Goal: Task Accomplishment & Management: Manage account settings

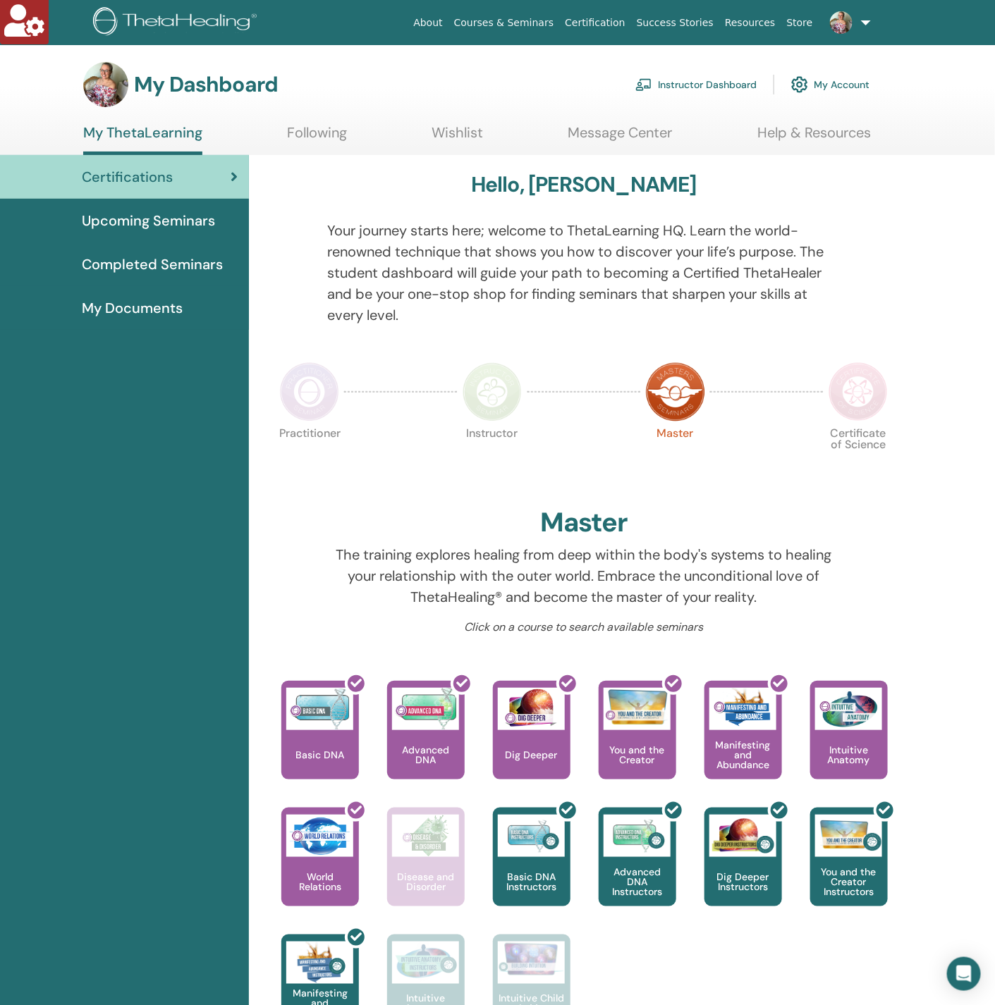
click at [689, 75] on link "Instructor Dashboard" at bounding box center [695, 84] width 121 height 31
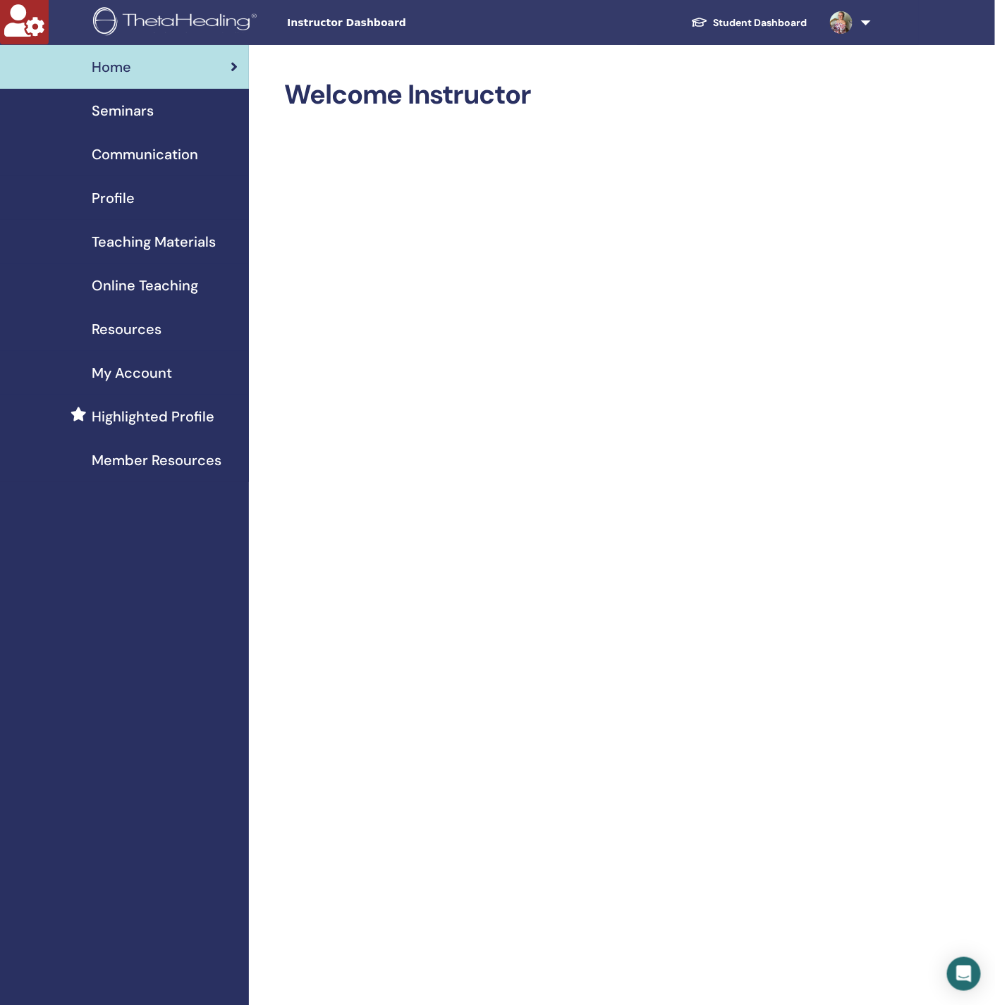
click at [108, 115] on span "Seminars" at bounding box center [123, 110] width 62 height 21
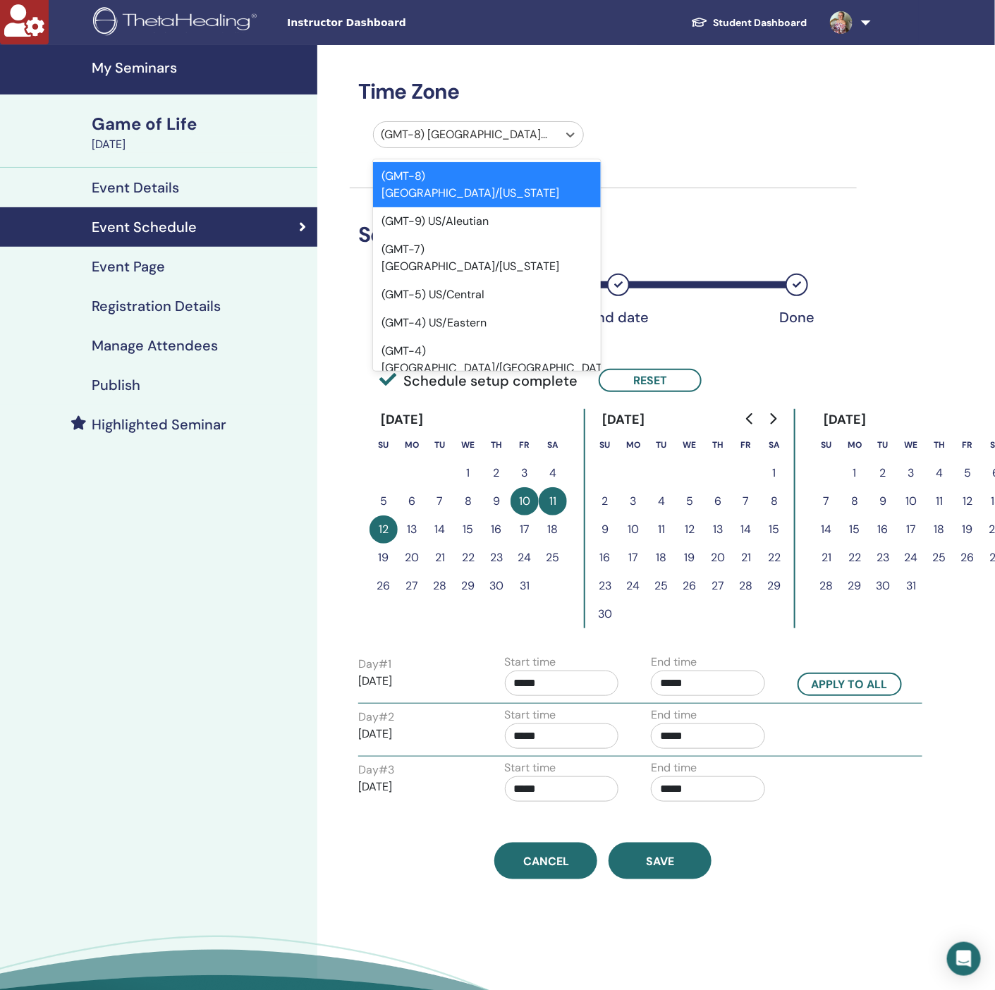
click at [508, 136] on div at bounding box center [466, 135] width 170 height 20
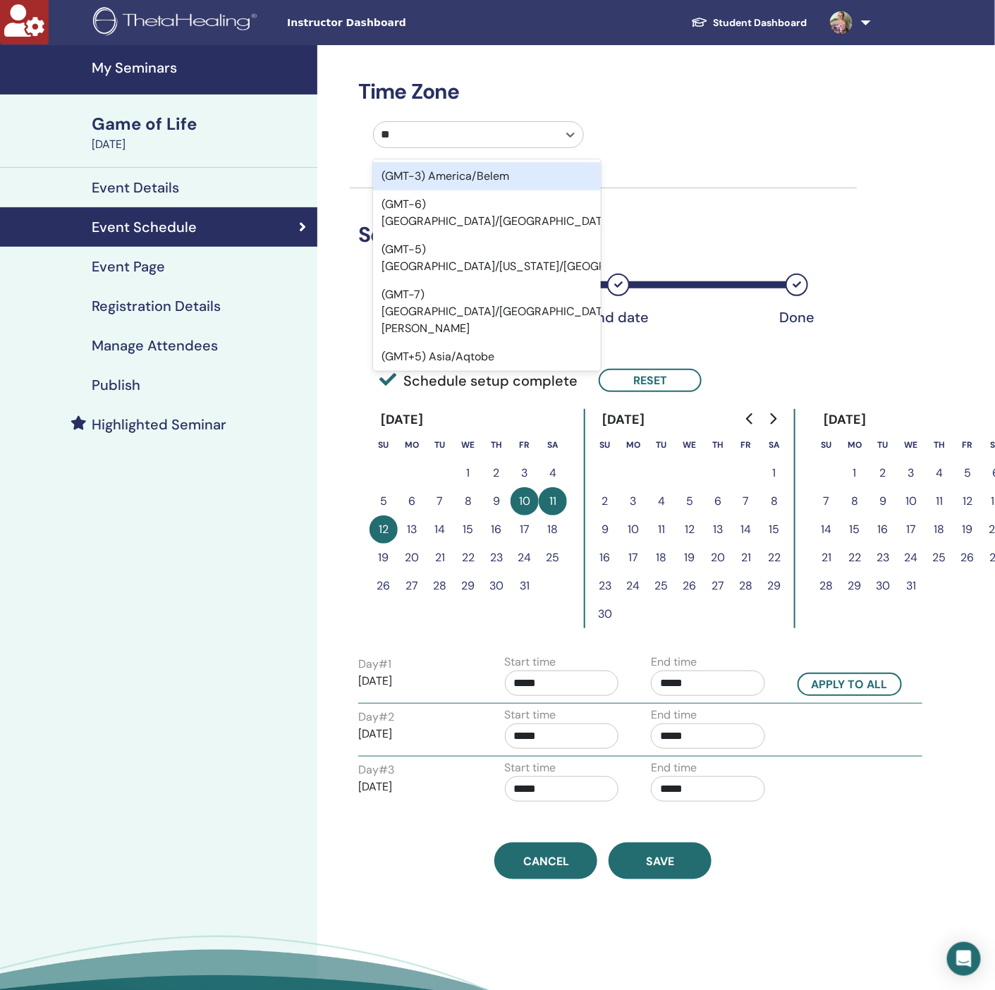
type input "***"
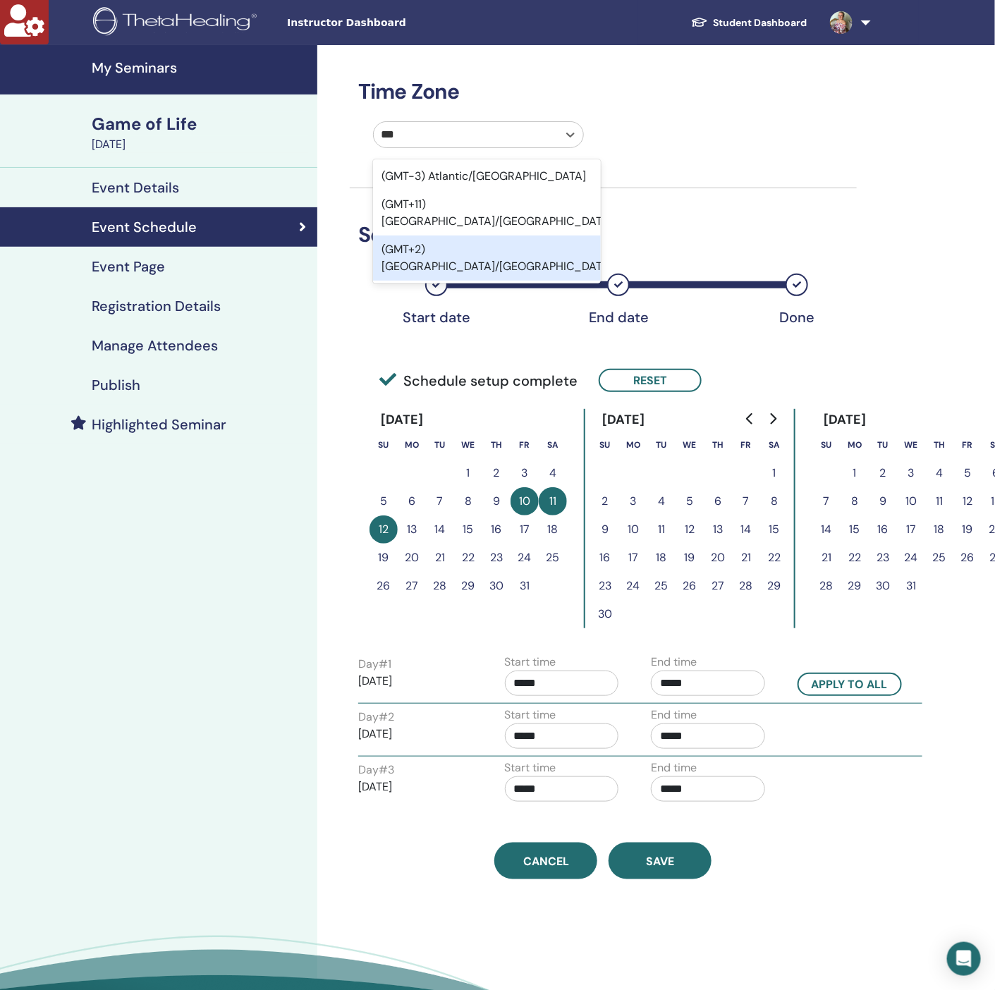
click at [485, 235] on div "(GMT+2) [GEOGRAPHIC_DATA]/[GEOGRAPHIC_DATA]" at bounding box center [487, 257] width 228 height 45
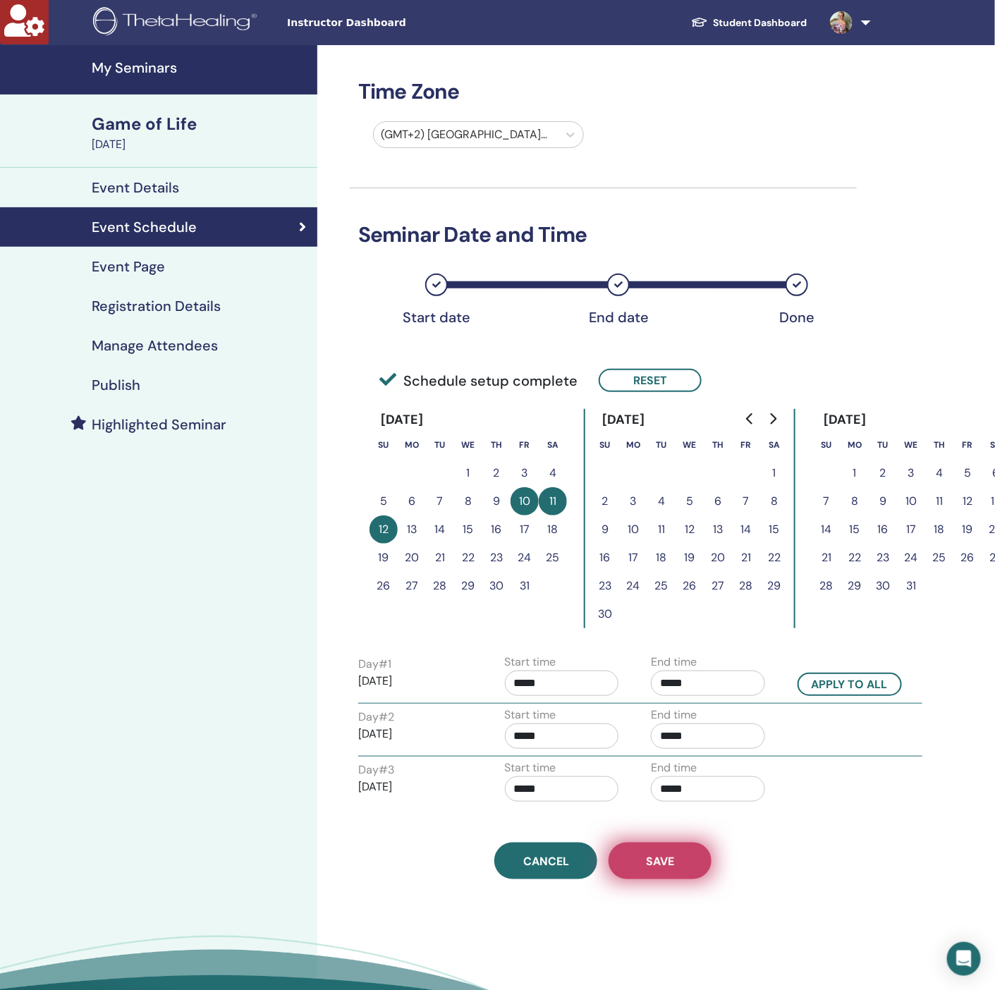
click at [665, 867] on span "Save" at bounding box center [660, 861] width 28 height 15
click at [153, 297] on h4 "Registration Details" at bounding box center [156, 305] width 129 height 17
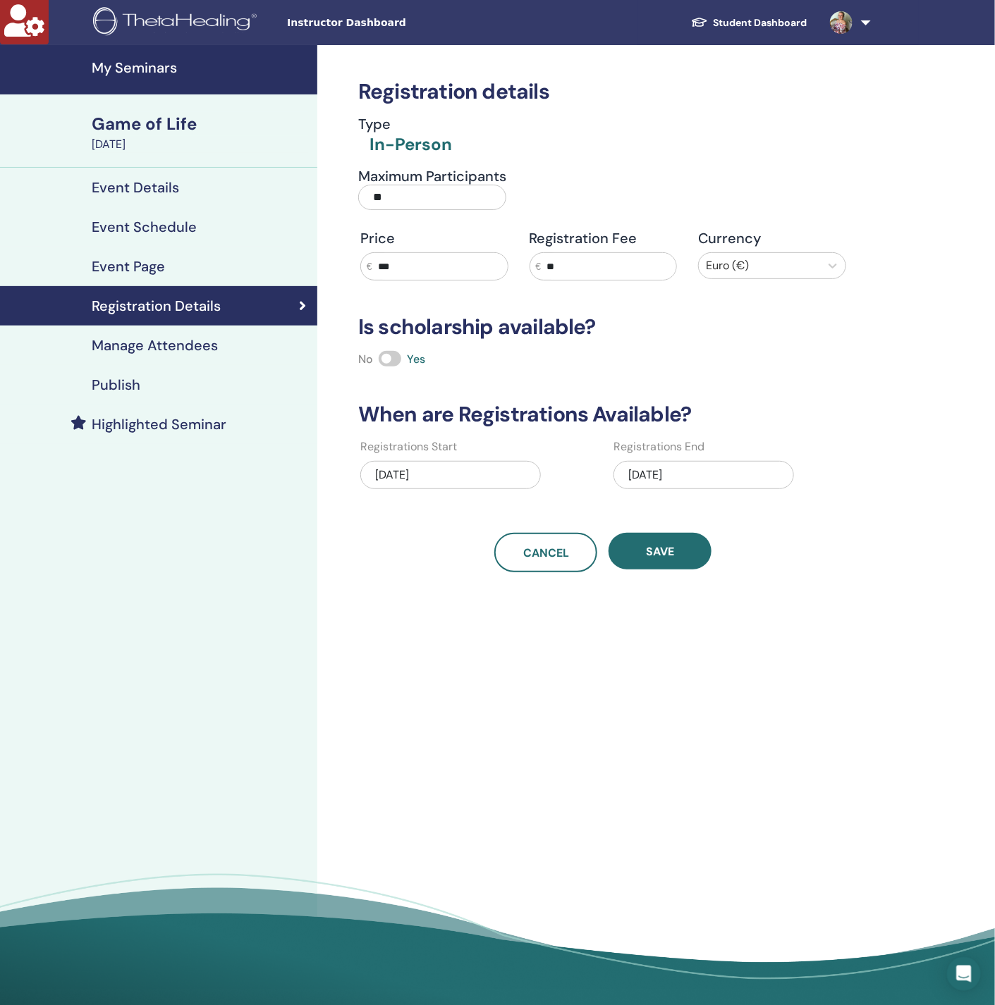
click at [144, 224] on h4 "Event Schedule" at bounding box center [144, 227] width 105 height 17
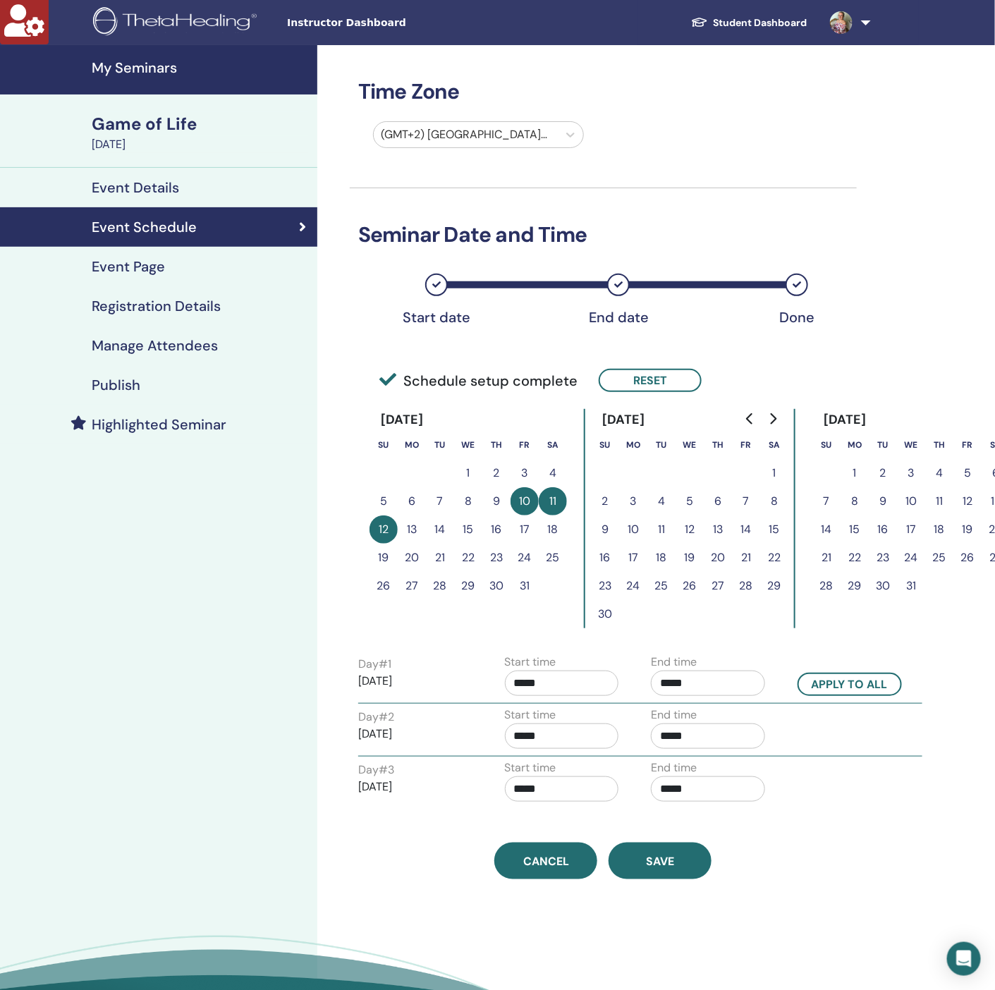
click at [522, 588] on button "31" at bounding box center [524, 586] width 28 height 28
click at [641, 381] on button "Reset" at bounding box center [649, 380] width 103 height 23
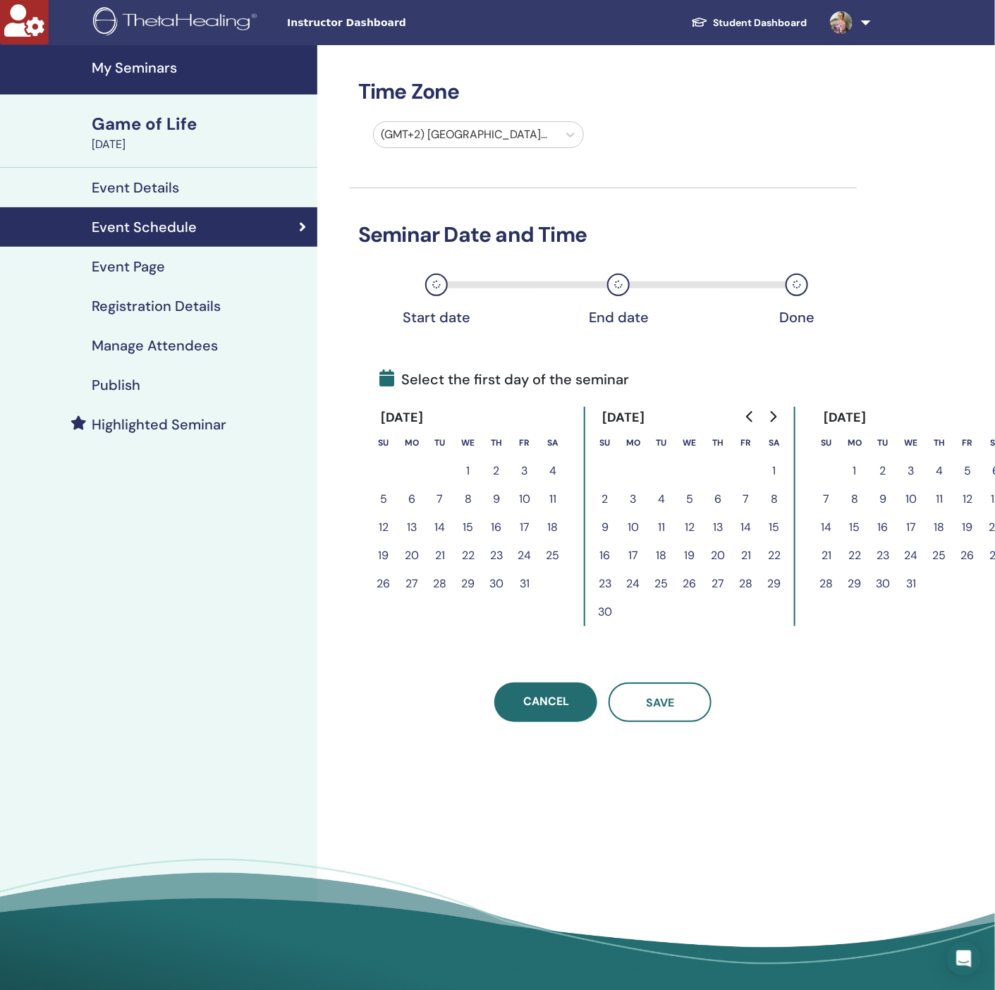
click at [166, 199] on link "Event Details" at bounding box center [158, 187] width 317 height 39
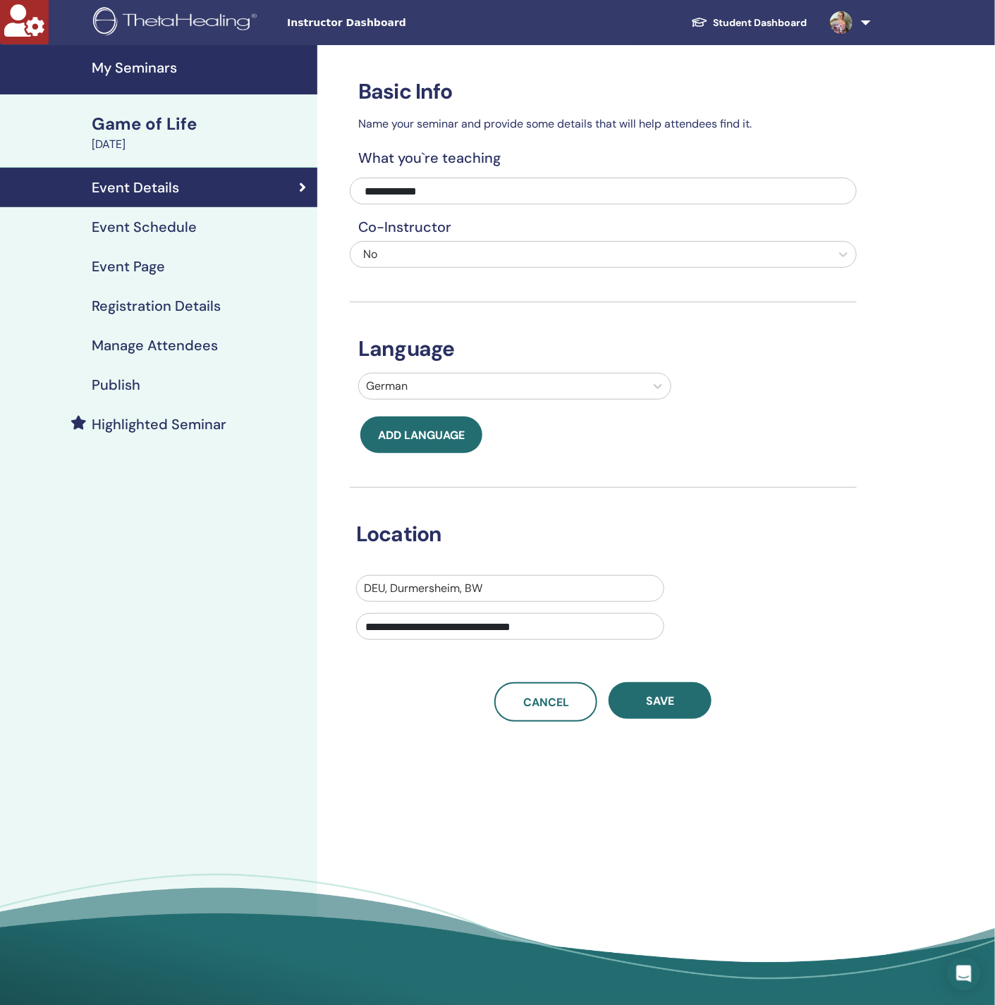
click at [164, 229] on h4 "Event Schedule" at bounding box center [144, 227] width 105 height 17
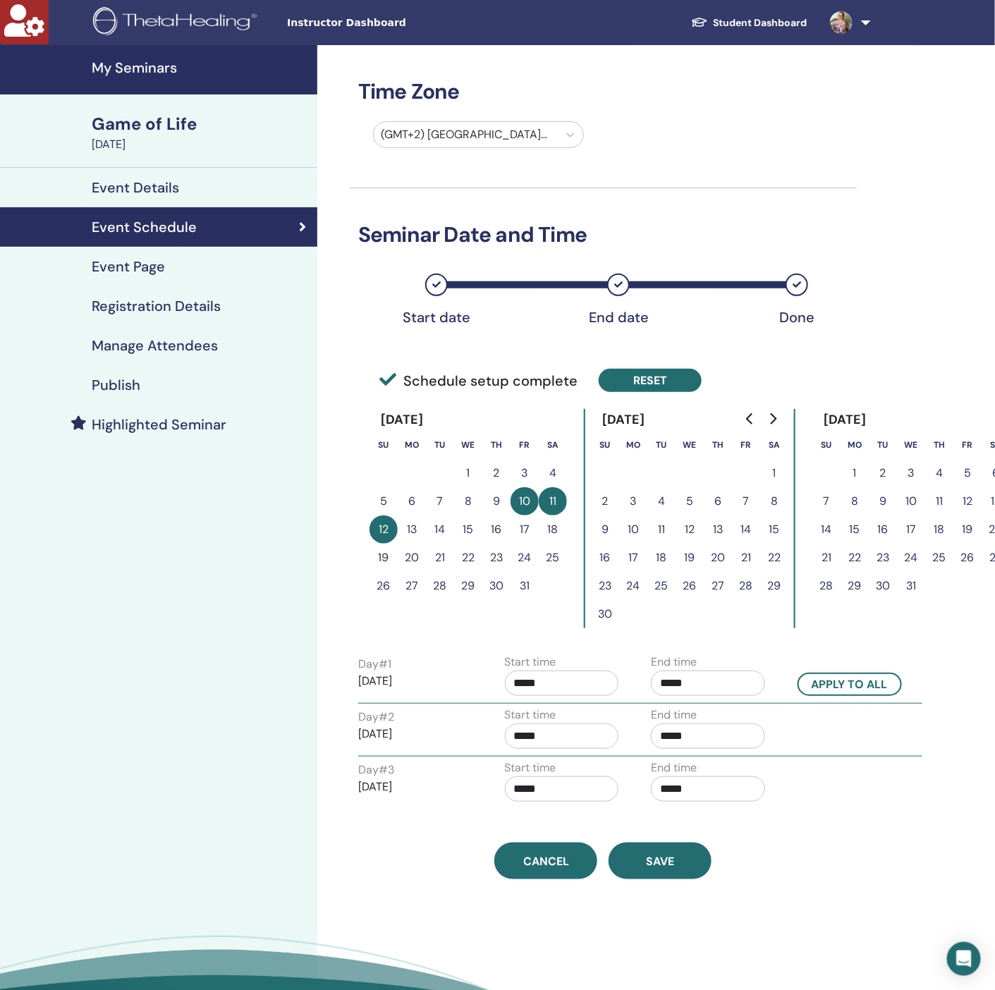
click at [677, 385] on button "Reset" at bounding box center [649, 380] width 103 height 23
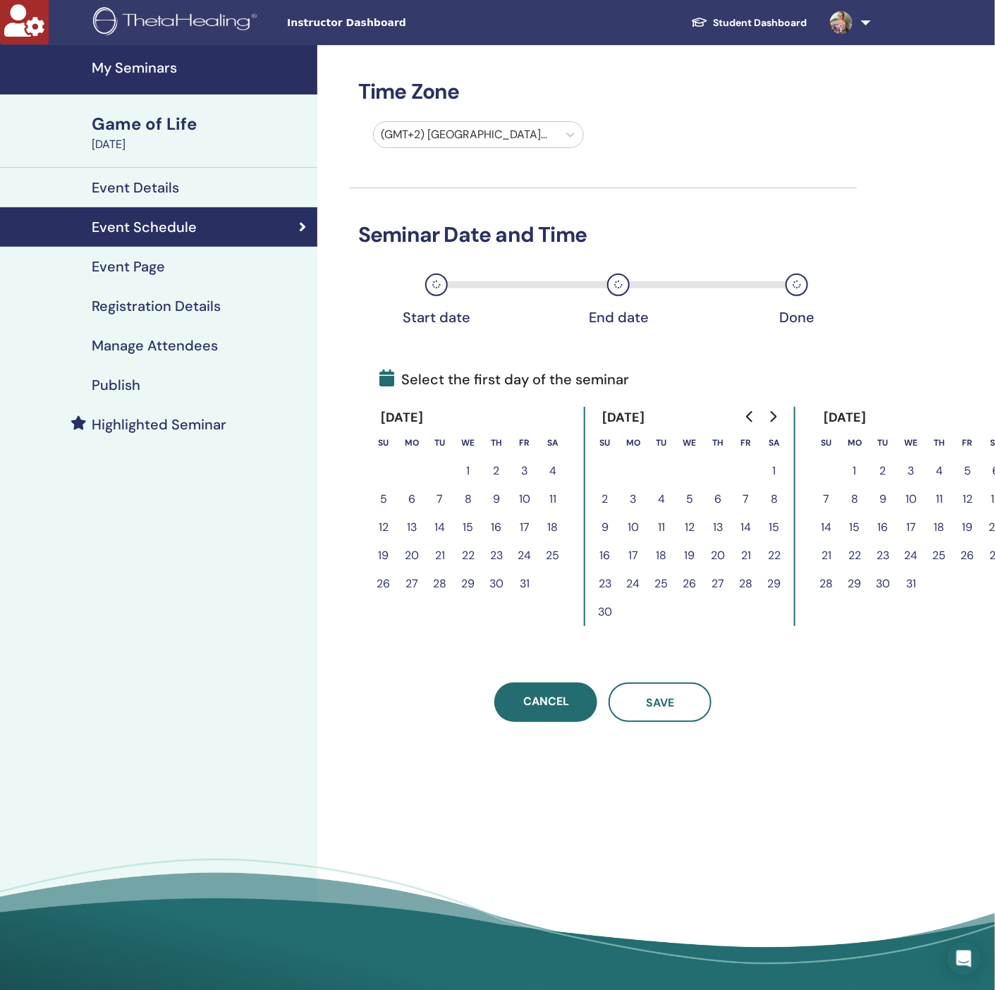
click at [520, 584] on button "31" at bounding box center [524, 584] width 28 height 28
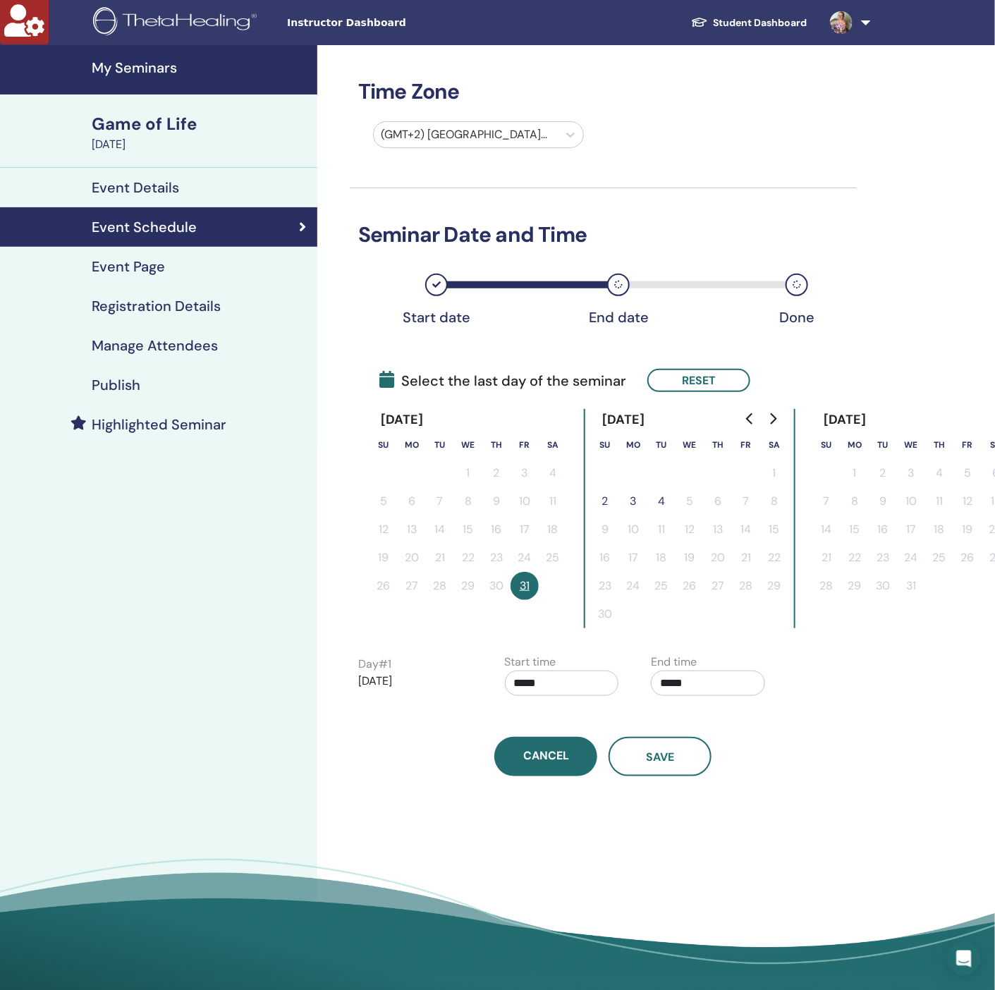
click at [603, 497] on button "2" at bounding box center [605, 501] width 28 height 28
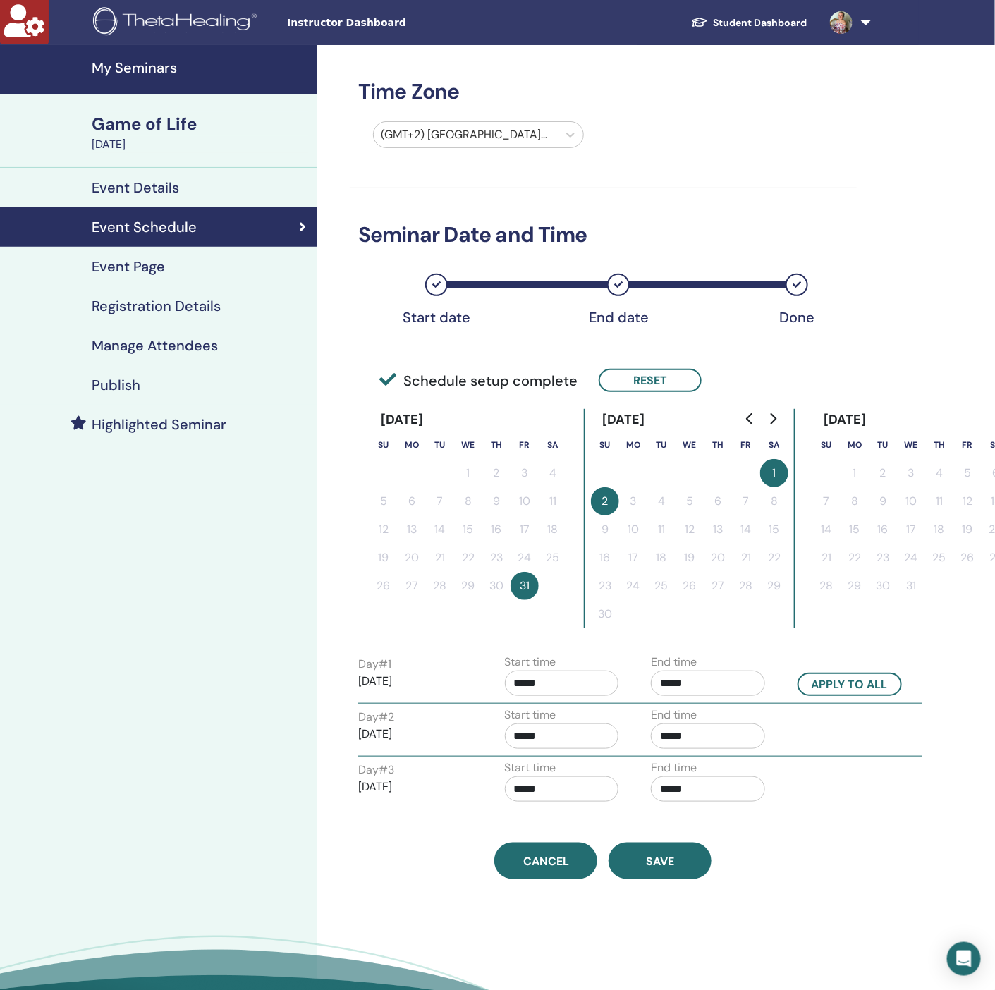
click at [734, 670] on input "*****" at bounding box center [708, 682] width 114 height 25
click at [737, 709] on div ":" at bounding box center [739, 740] width 4 height 70
click at [721, 715] on span "▲" at bounding box center [722, 719] width 28 height 28
type input "*****"
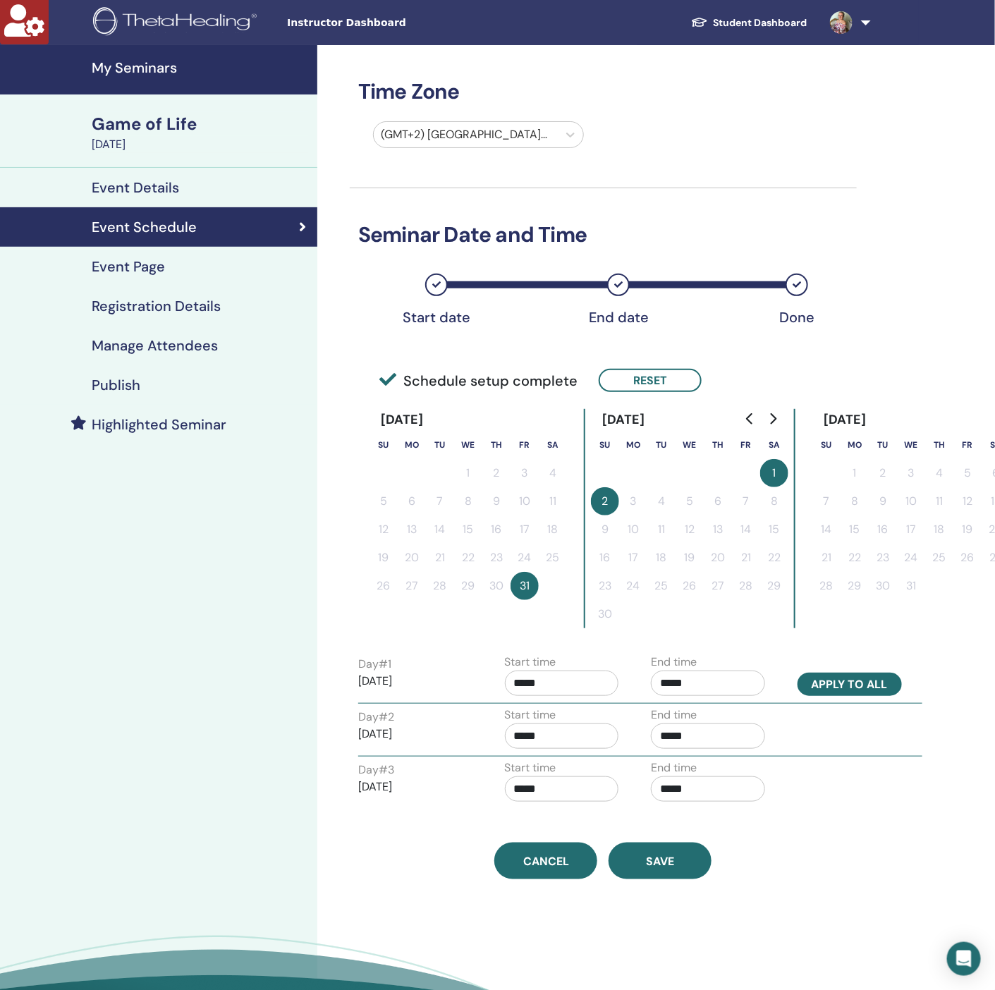
click at [835, 694] on button "Apply to all" at bounding box center [849, 683] width 104 height 23
type input "*****"
click at [734, 778] on input "*****" at bounding box center [708, 788] width 114 height 25
click at [725, 865] on span "▼" at bounding box center [722, 869] width 28 height 28
type input "*****"
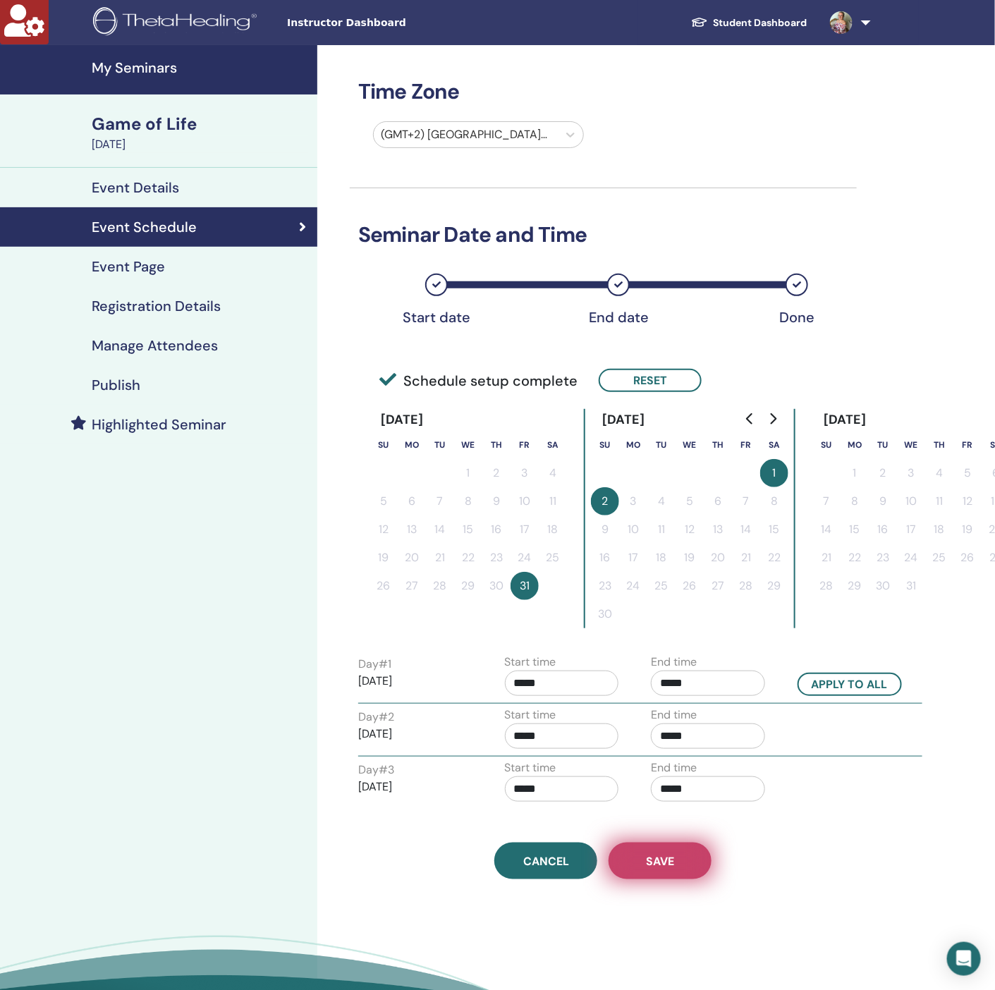
click at [631, 866] on button "Save" at bounding box center [659, 860] width 103 height 37
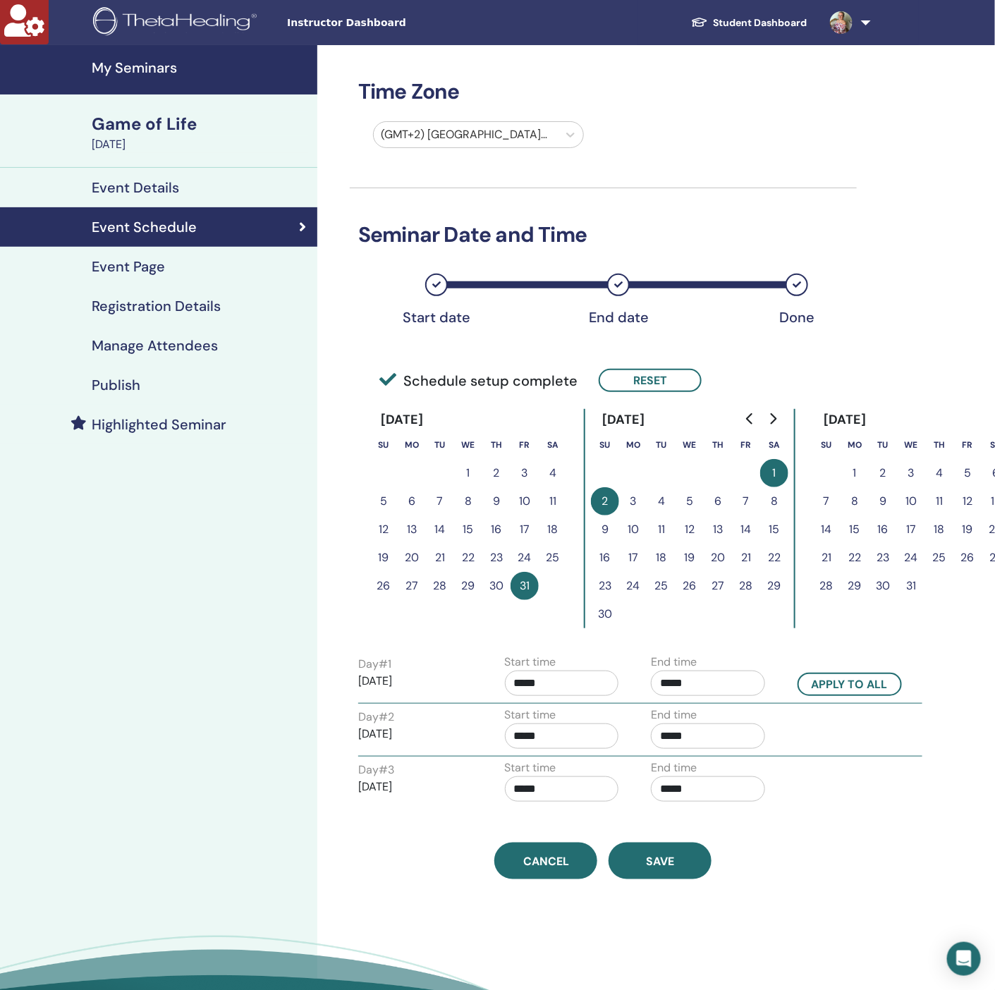
click at [190, 345] on h4 "Manage Attendees" at bounding box center [155, 345] width 126 height 17
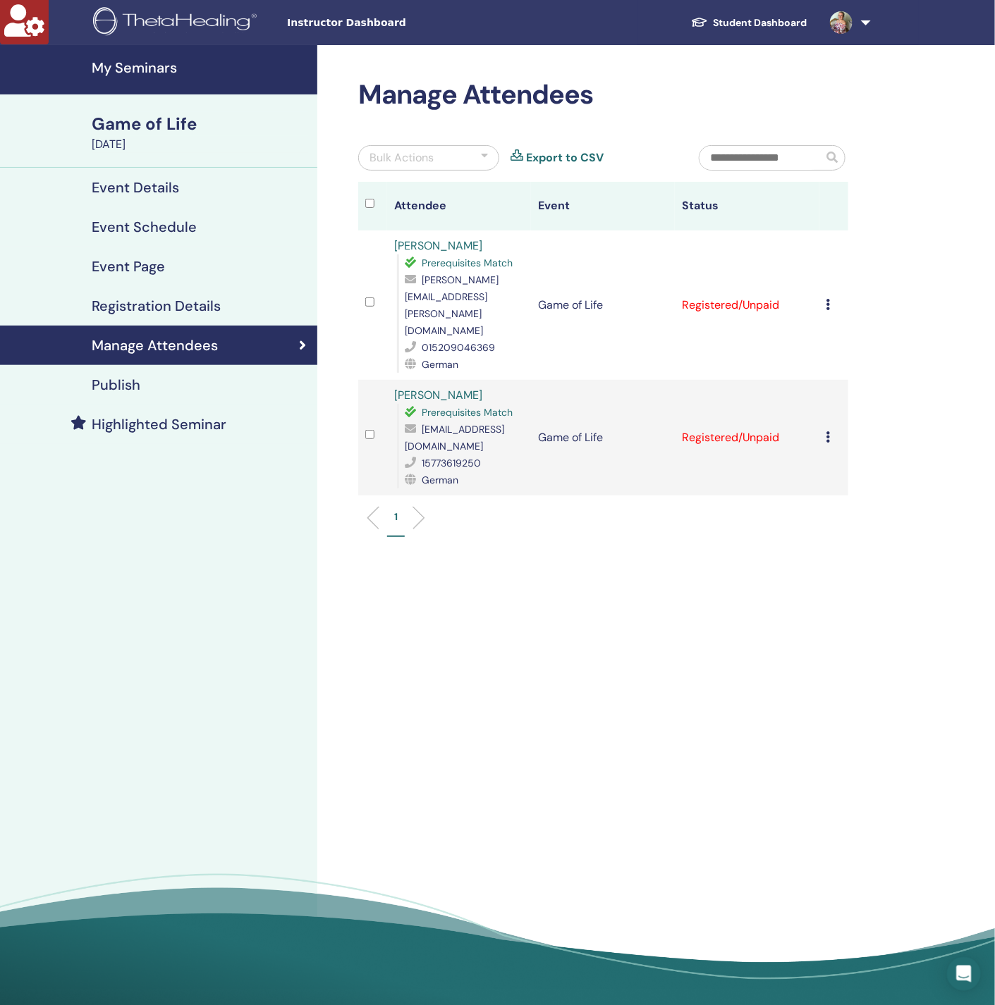
click at [161, 383] on div "Publish" at bounding box center [158, 384] width 295 height 17
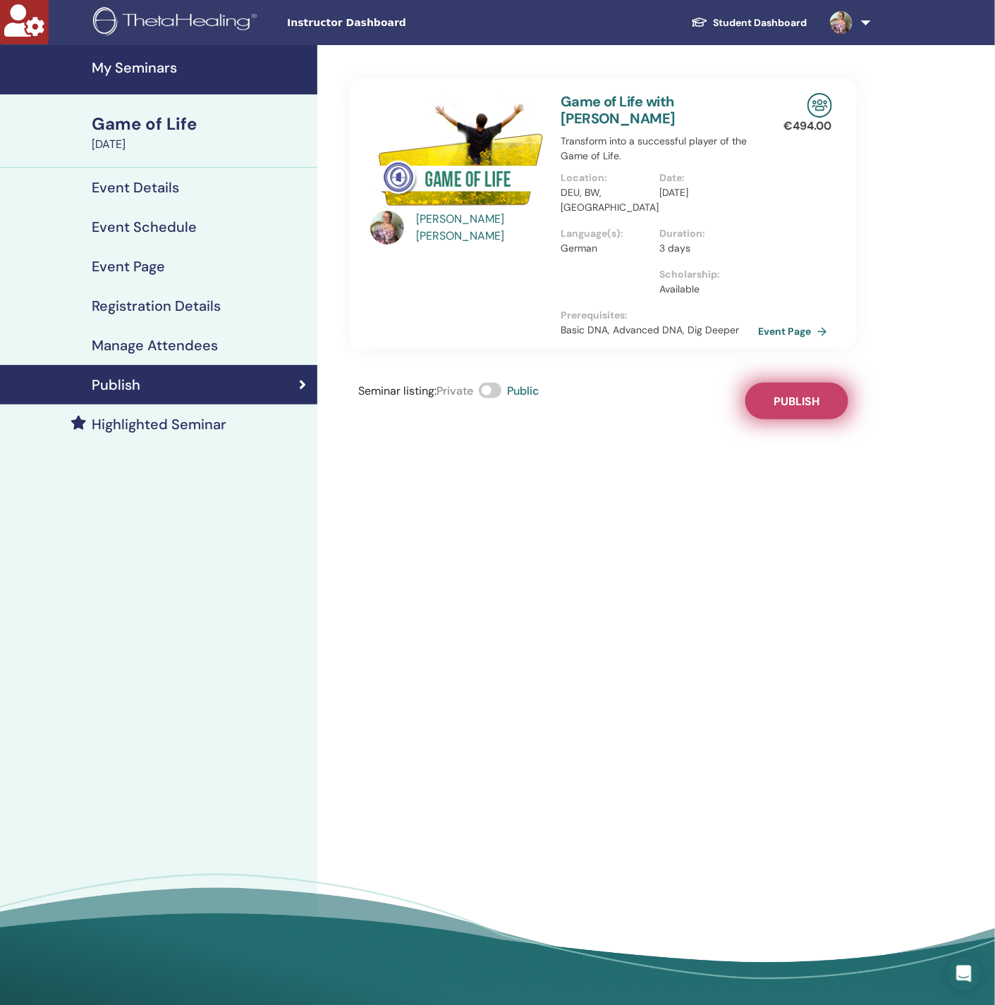
click at [792, 404] on span "Publish" at bounding box center [796, 401] width 46 height 15
click at [204, 297] on h4 "Registration Details" at bounding box center [156, 305] width 129 height 17
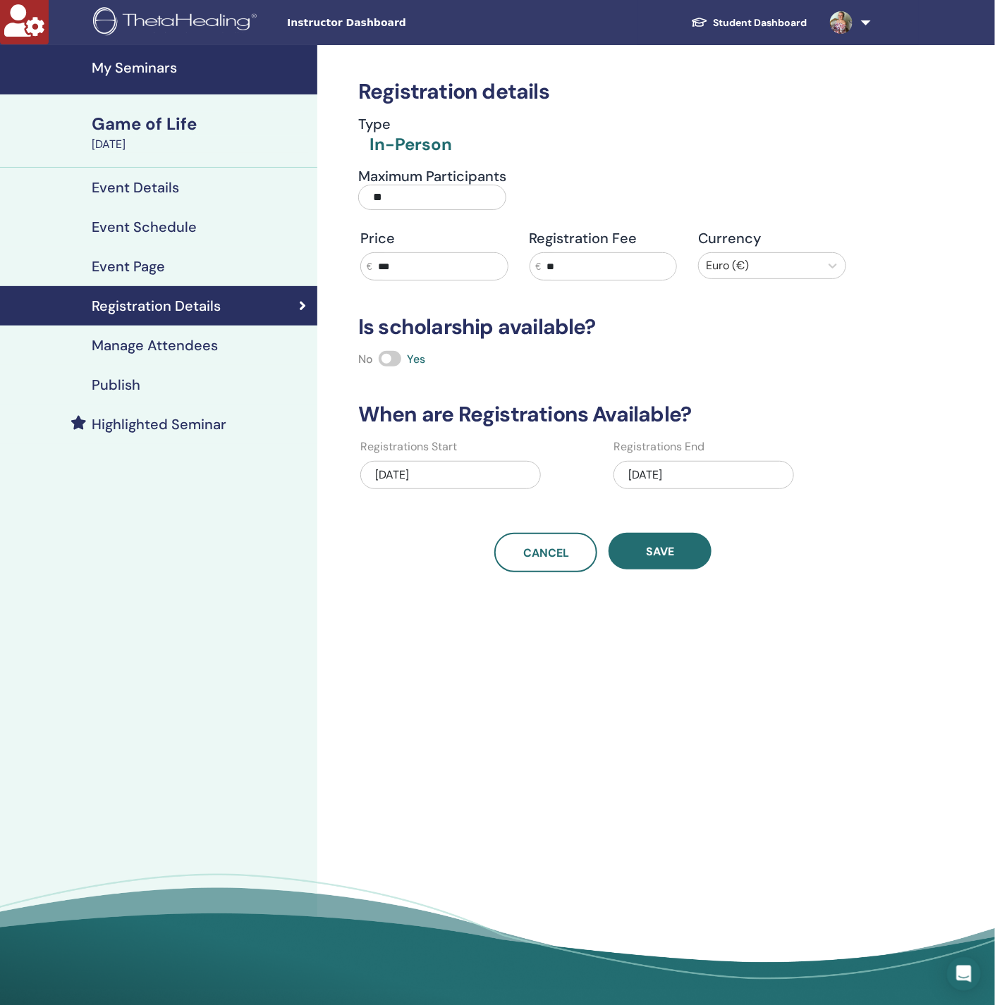
click at [702, 474] on div "[DATE]" at bounding box center [703, 475] width 180 height 28
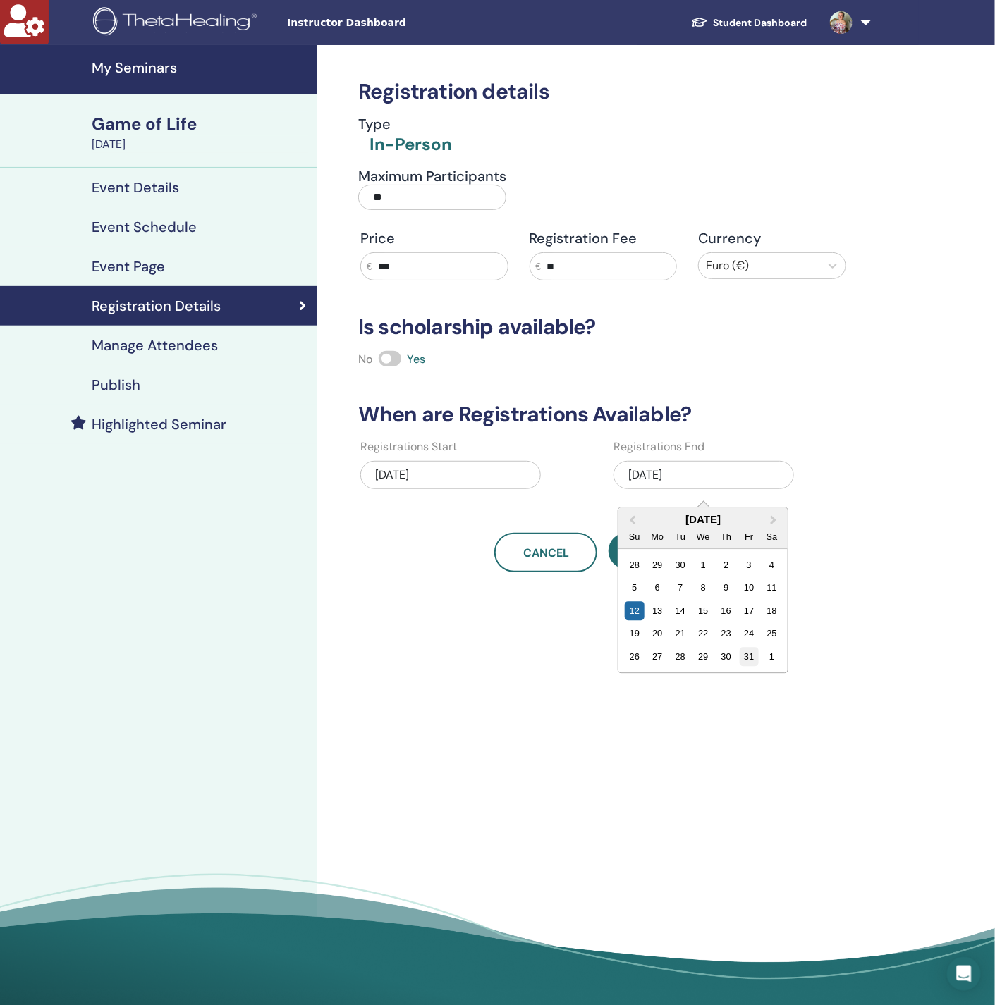
click at [747, 656] on div "31" at bounding box center [748, 656] width 19 height 19
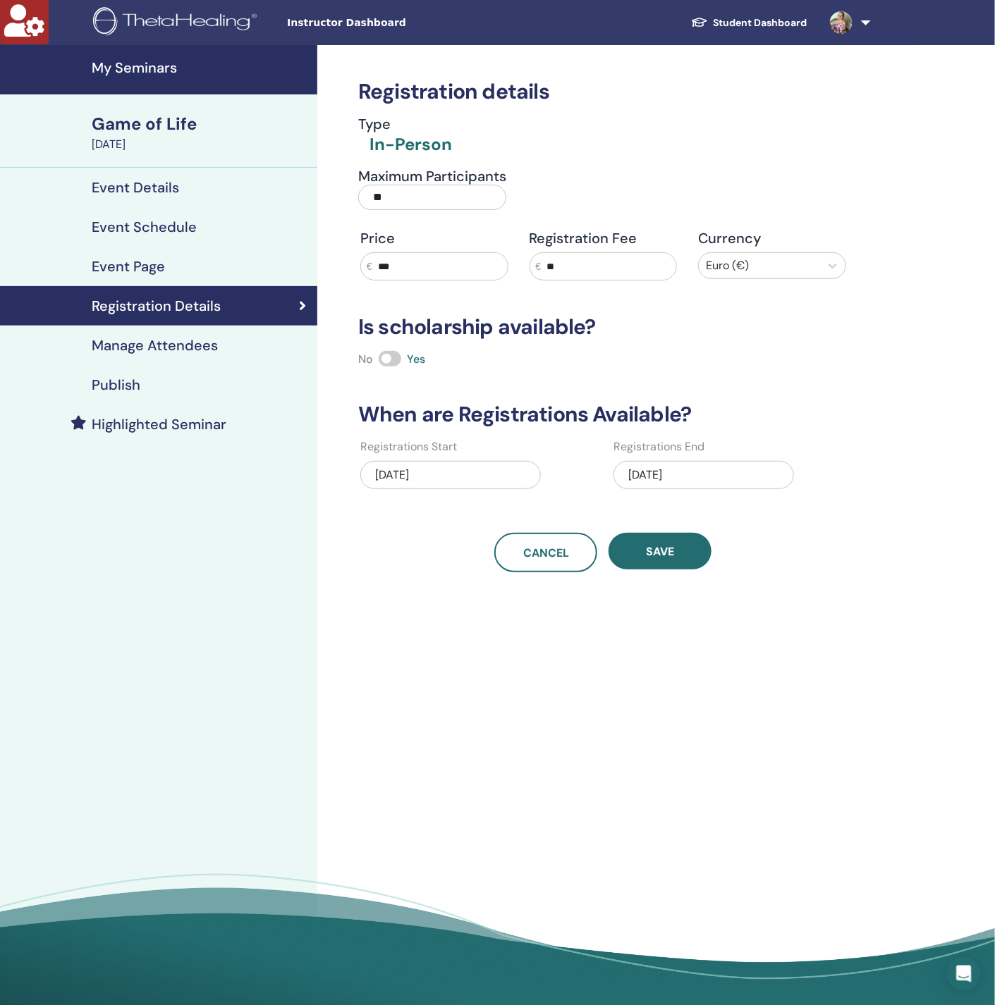
click at [708, 479] on div "10/31/2025" at bounding box center [703, 475] width 180 height 28
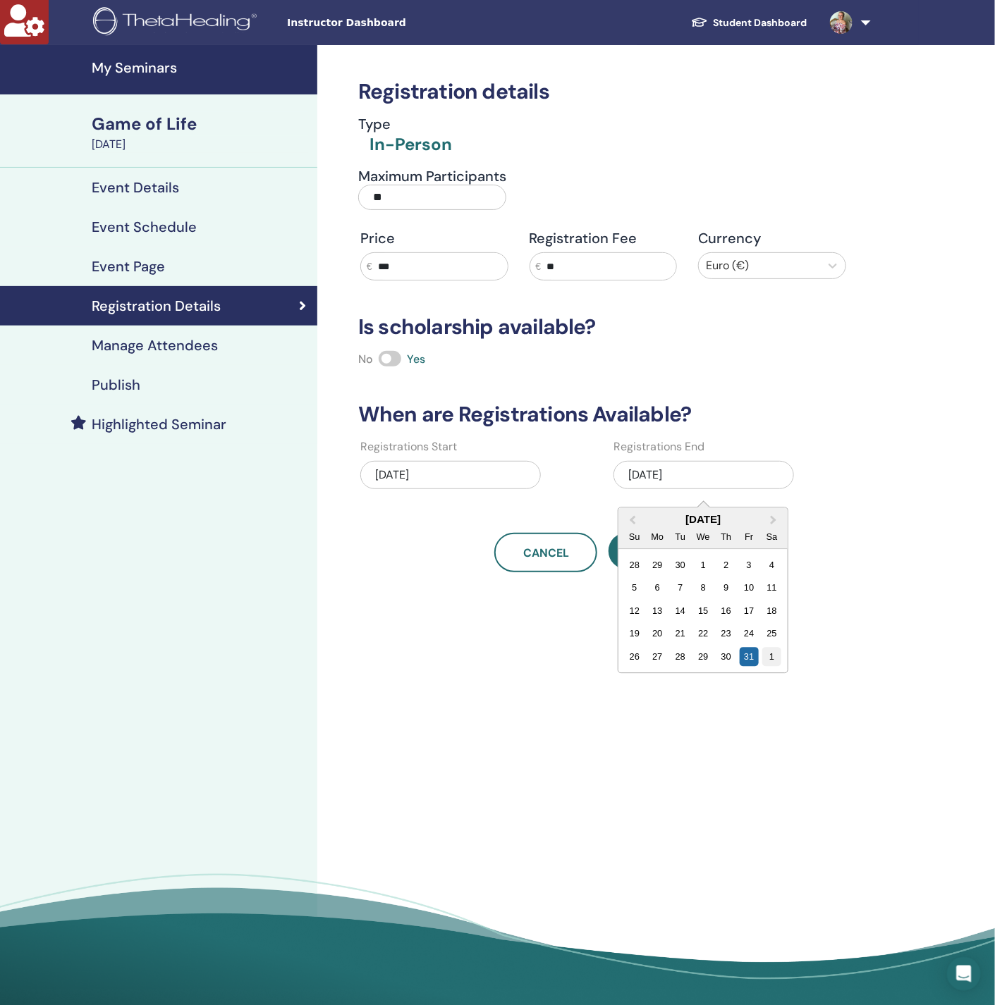
click at [776, 653] on div "1" at bounding box center [771, 656] width 19 height 19
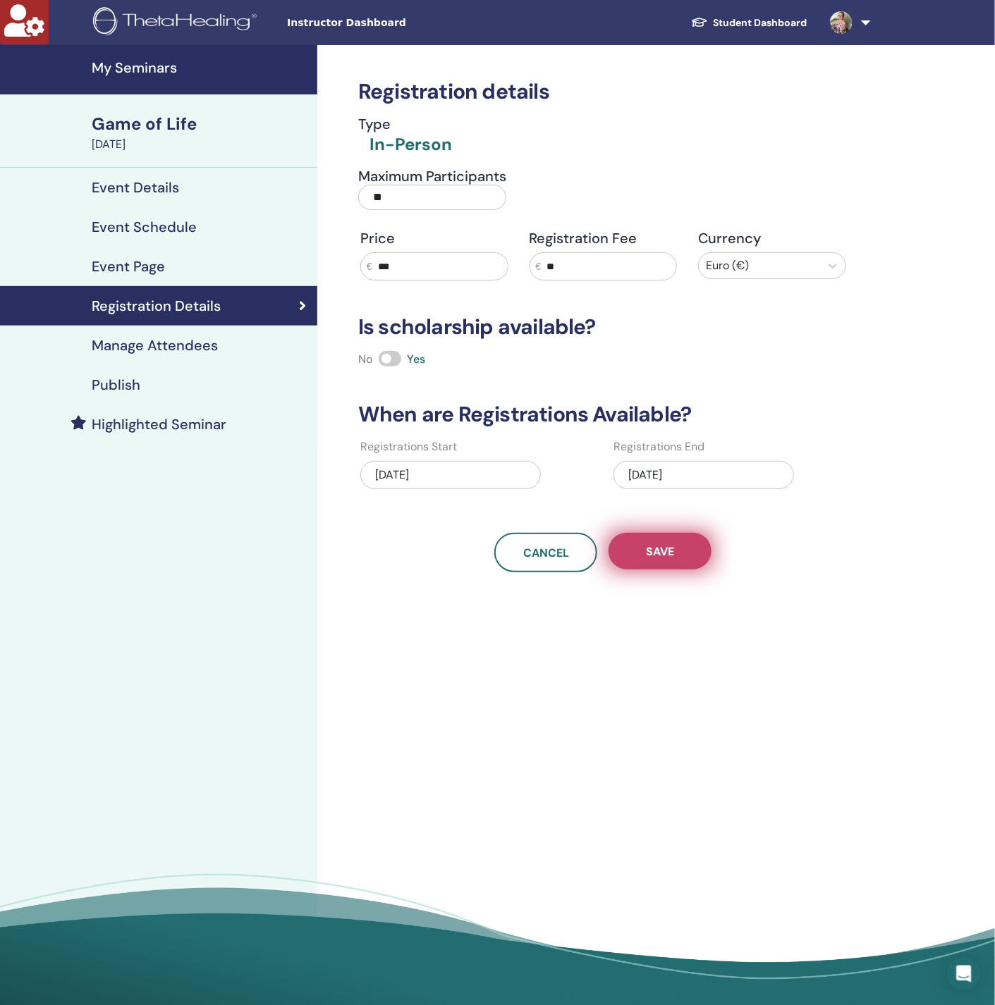
click at [682, 555] on button "Save" at bounding box center [659, 551] width 103 height 37
